Goal: Download file/media

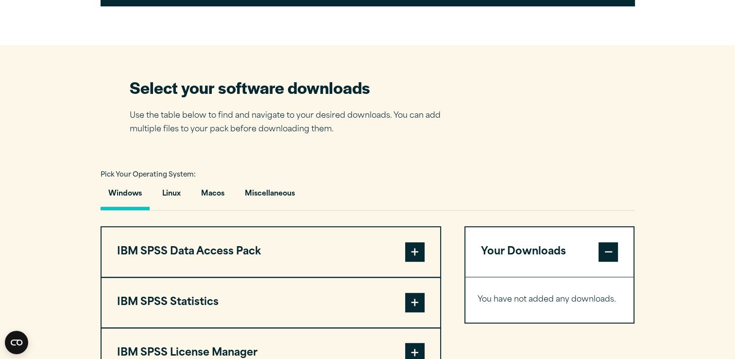
scroll to position [562, 0]
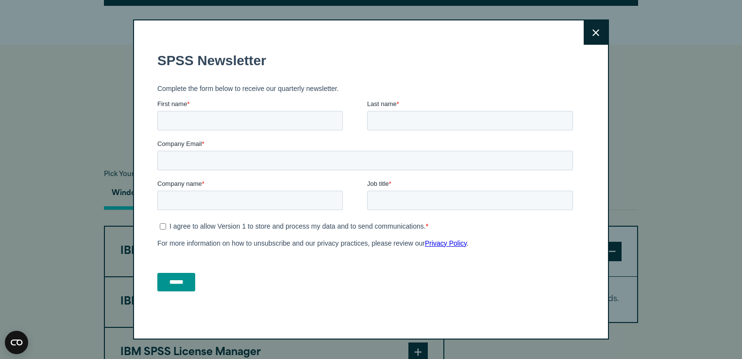
click at [599, 28] on button "Close" at bounding box center [596, 32] width 24 height 24
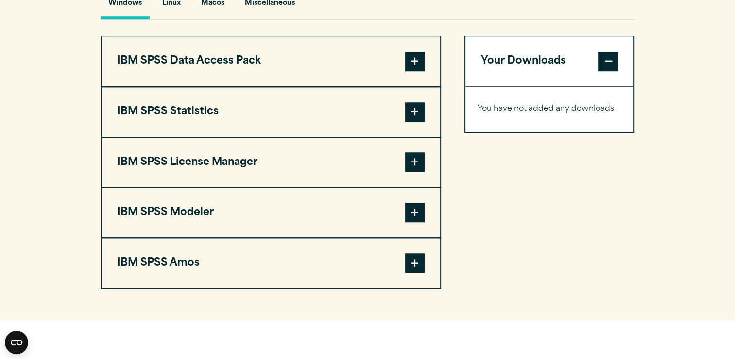
scroll to position [746, 0]
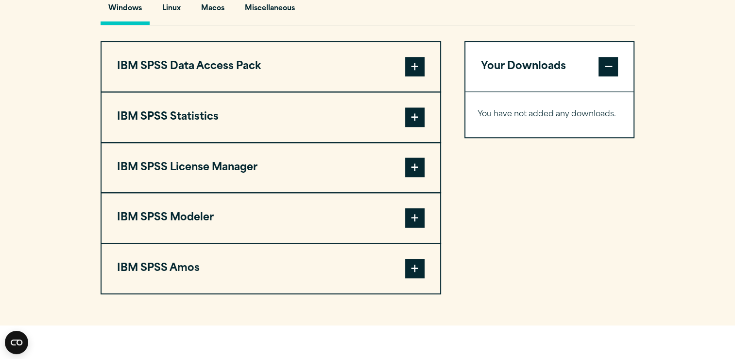
click at [385, 123] on button "IBM SPSS Statistics" at bounding box center [271, 117] width 339 height 50
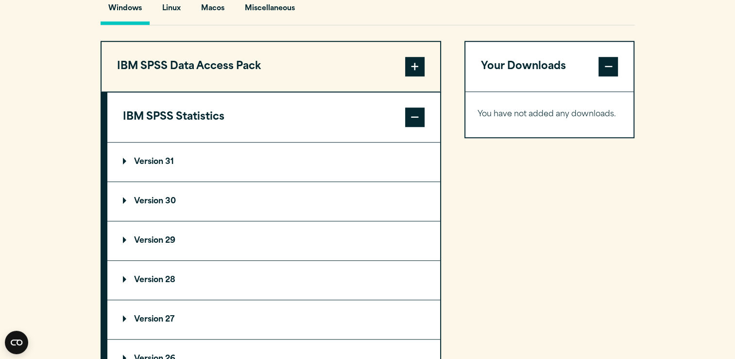
drag, startPoint x: 332, startPoint y: 174, endPoint x: 239, endPoint y: 196, distance: 95.8
click at [239, 196] on summary "Version 30" at bounding box center [273, 201] width 333 height 39
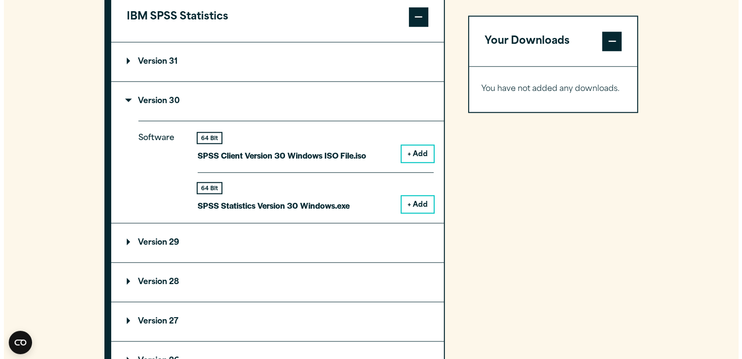
scroll to position [854, 0]
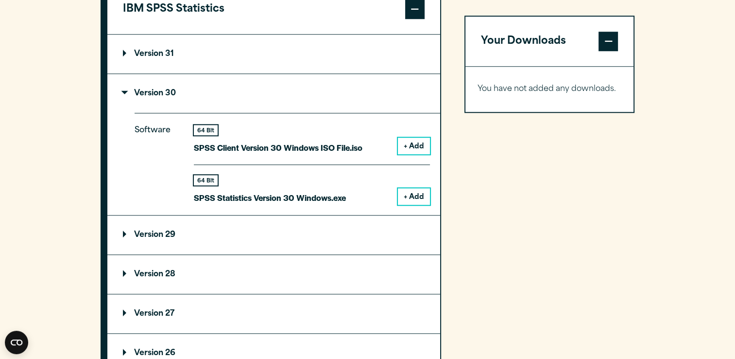
click at [406, 194] on button "+ Add" at bounding box center [414, 196] width 32 height 17
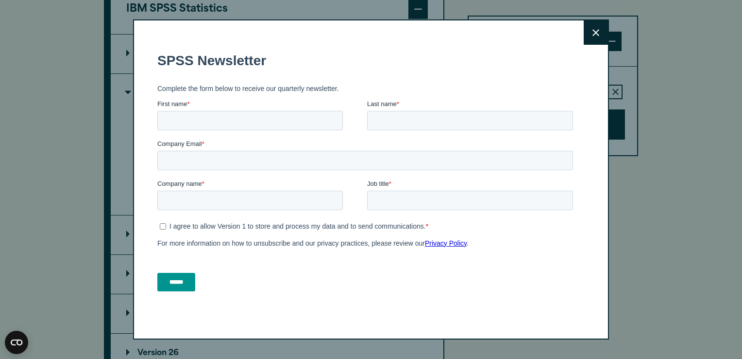
click at [593, 29] on icon at bounding box center [596, 32] width 7 height 7
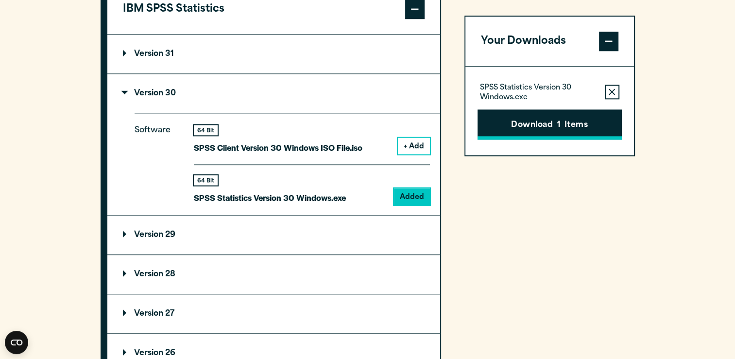
click at [545, 125] on button "Download 1 Items" at bounding box center [550, 124] width 144 height 30
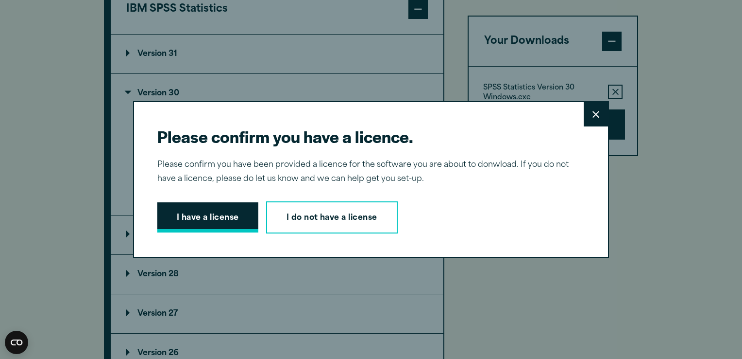
click at [231, 221] on button "I have a license" at bounding box center [207, 217] width 101 height 30
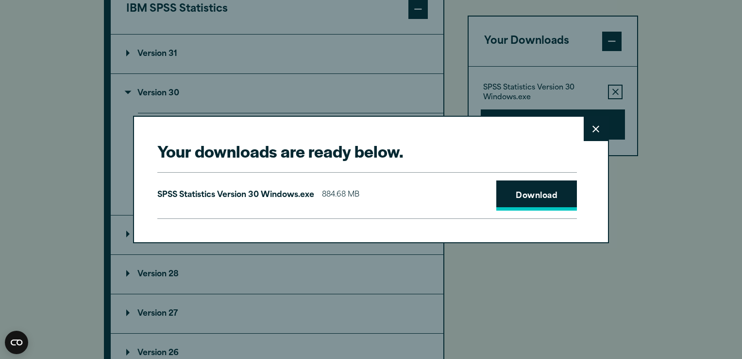
click at [551, 194] on link "Download" at bounding box center [537, 195] width 81 height 30
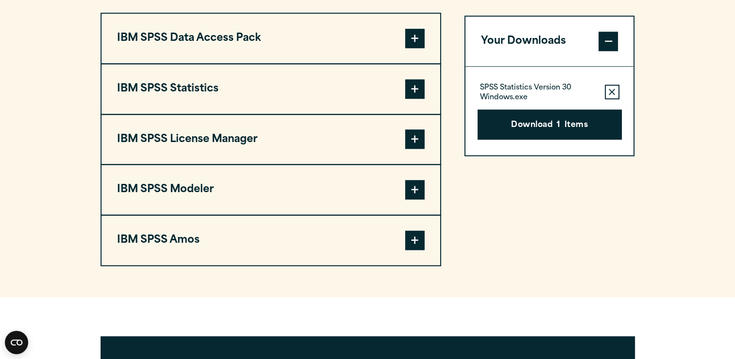
scroll to position [775, 0]
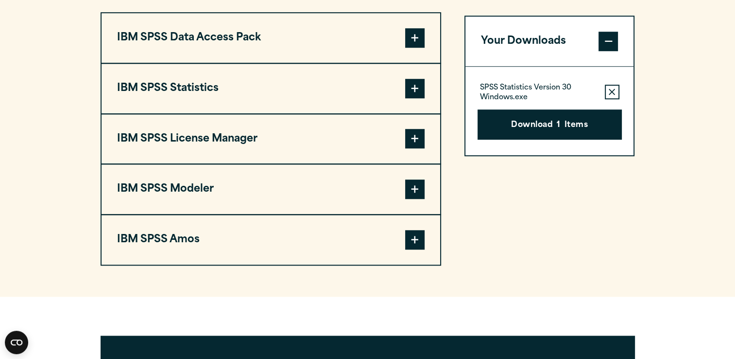
click at [309, 26] on button "IBM SPSS Data Access Pack" at bounding box center [271, 38] width 339 height 50
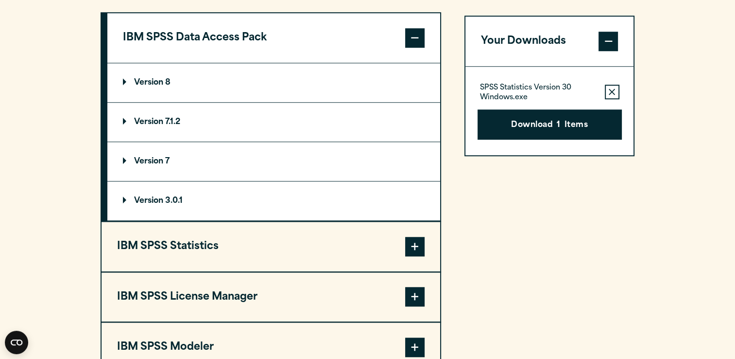
click at [308, 29] on button "IBM SPSS Data Access Pack" at bounding box center [273, 38] width 333 height 50
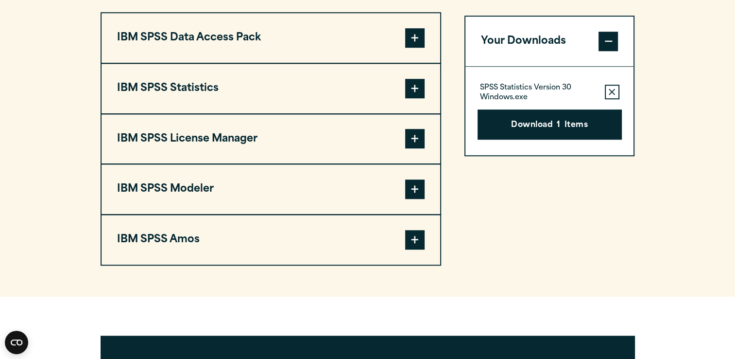
click at [274, 102] on button "IBM SPSS Statistics" at bounding box center [271, 89] width 339 height 50
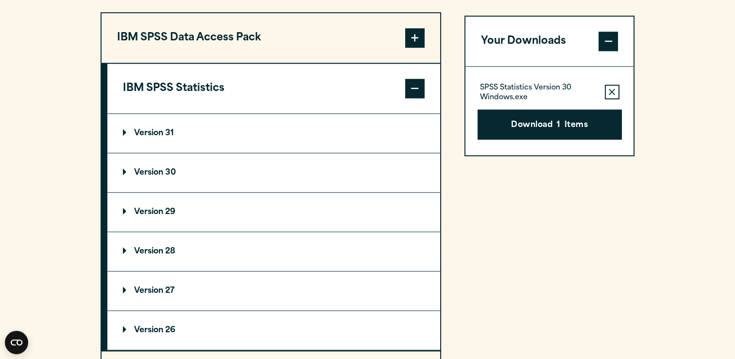
click at [266, 173] on summary "Version 30" at bounding box center [273, 172] width 333 height 39
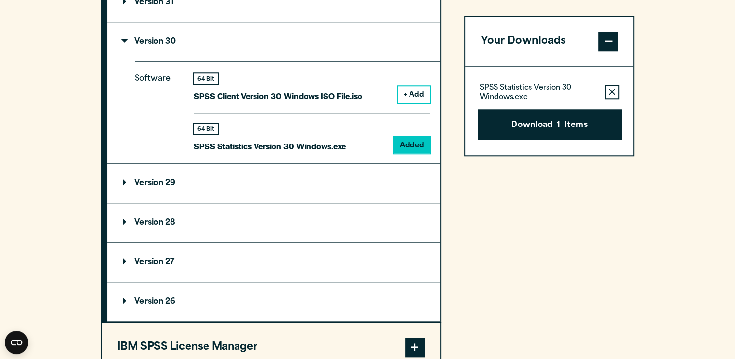
scroll to position [893, 0]
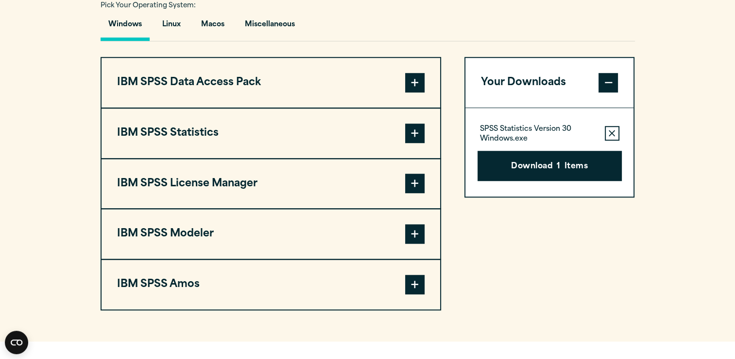
scroll to position [731, 0]
click at [285, 137] on button "IBM SPSS Statistics" at bounding box center [271, 133] width 339 height 50
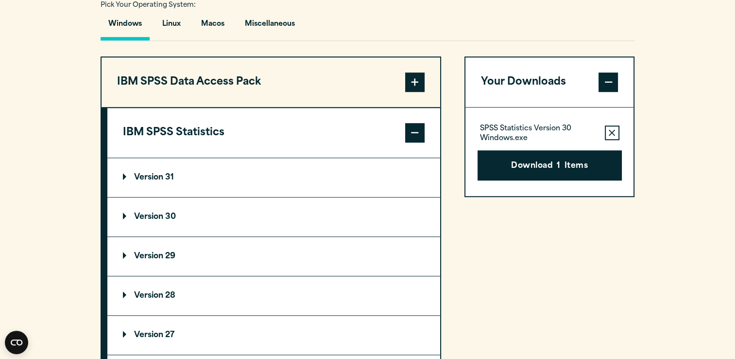
scroll to position [789, 0]
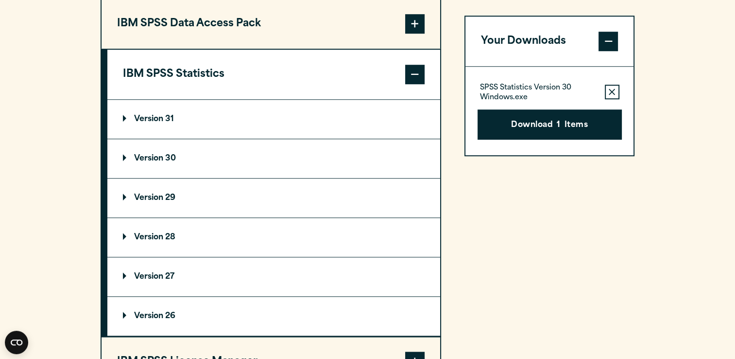
click at [262, 160] on summary "Version 30" at bounding box center [273, 158] width 333 height 39
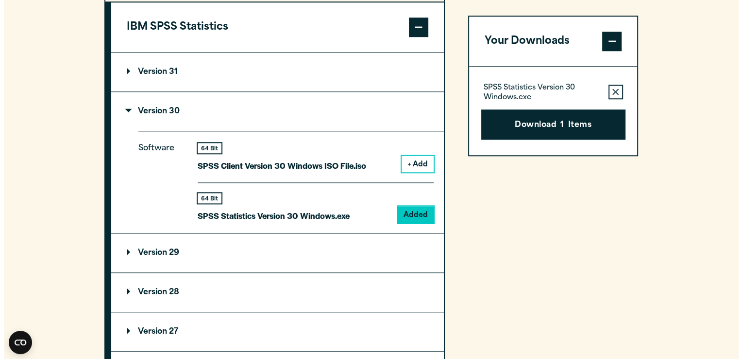
scroll to position [837, 0]
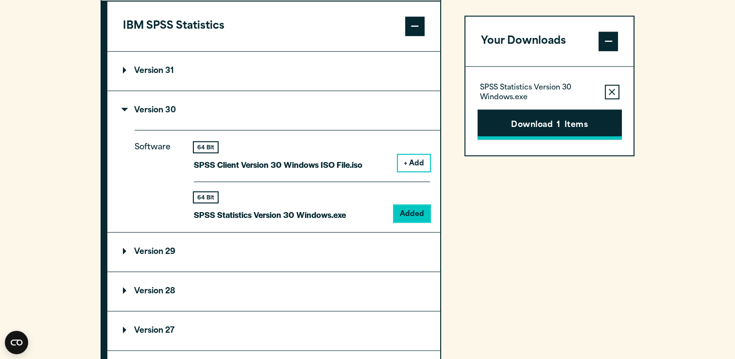
click at [523, 123] on button "Download 1 Items" at bounding box center [550, 124] width 144 height 30
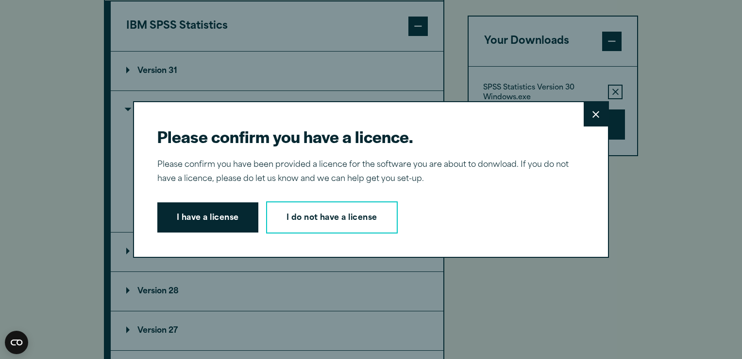
click at [225, 239] on div "Please confirm you have a licence. Close Please confirm you have been provided …" at bounding box center [371, 179] width 476 height 156
click at [218, 225] on button "I have a license" at bounding box center [207, 217] width 101 height 30
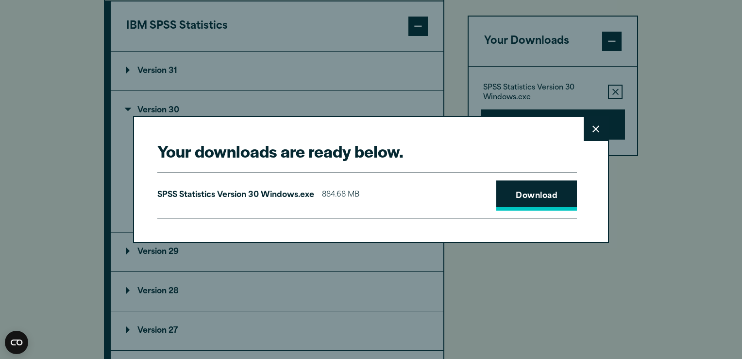
click at [511, 186] on link "Download" at bounding box center [537, 195] width 81 height 30
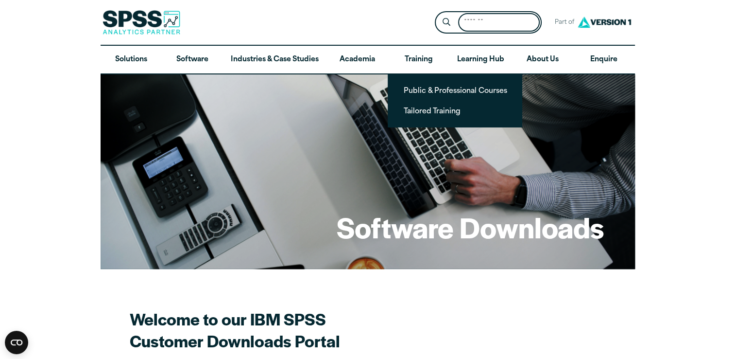
click at [465, 20] on input "Search for:" at bounding box center [499, 22] width 82 height 19
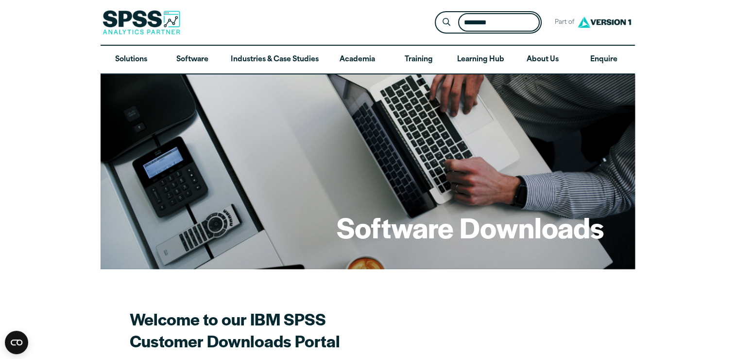
type input "********"
click at [437, 14] on button "Submit Site Search" at bounding box center [446, 23] width 18 height 18
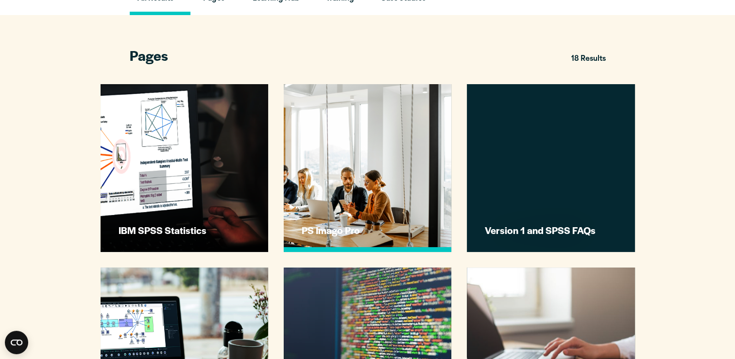
scroll to position [220, 0]
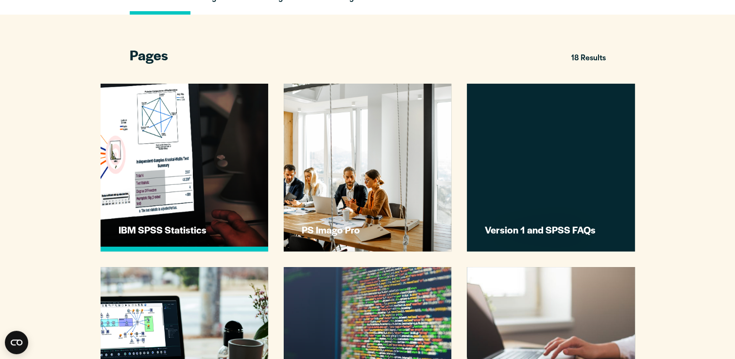
click at [204, 168] on link "IBM SPSS Statistics" at bounding box center [185, 168] width 168 height 168
